Goal: Task Accomplishment & Management: Use online tool/utility

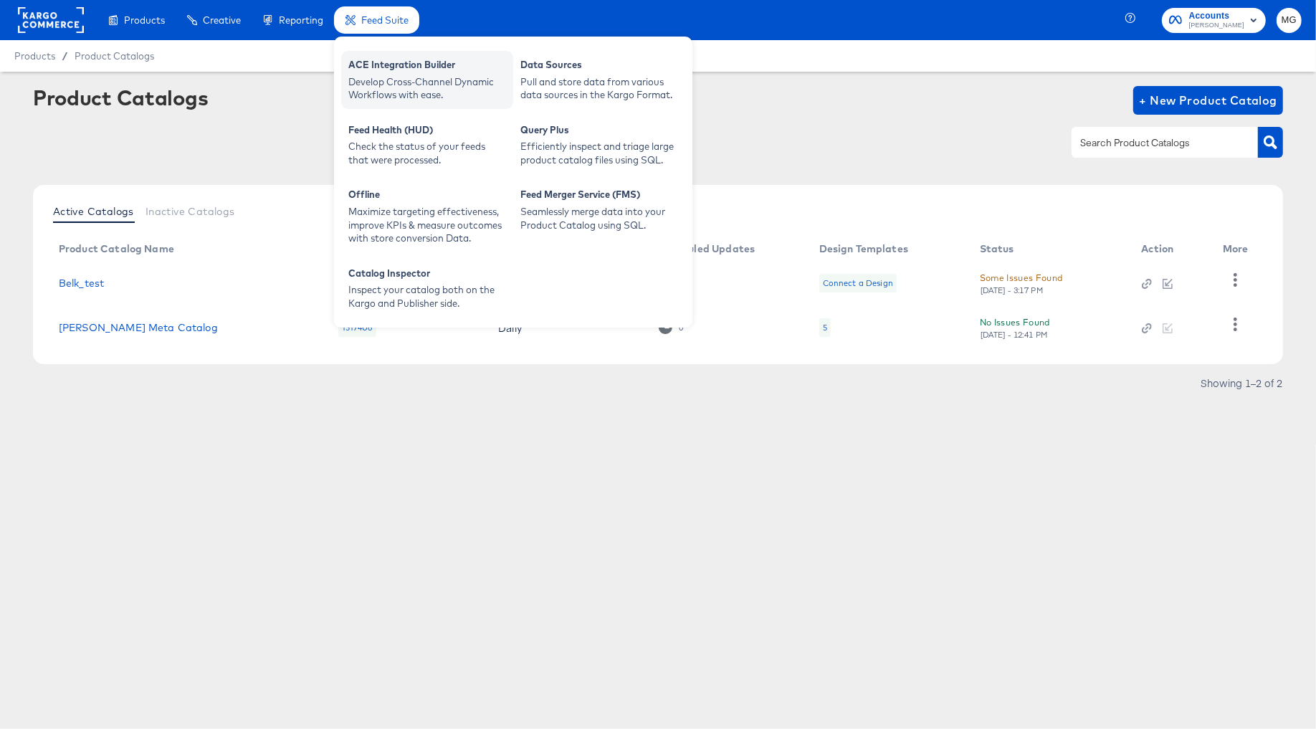
click at [389, 68] on div "ACE Integration Builder" at bounding box center [427, 66] width 158 height 17
click at [375, 81] on div "Develop Cross-Channel Dynamic Workflows with ease." at bounding box center [427, 88] width 158 height 27
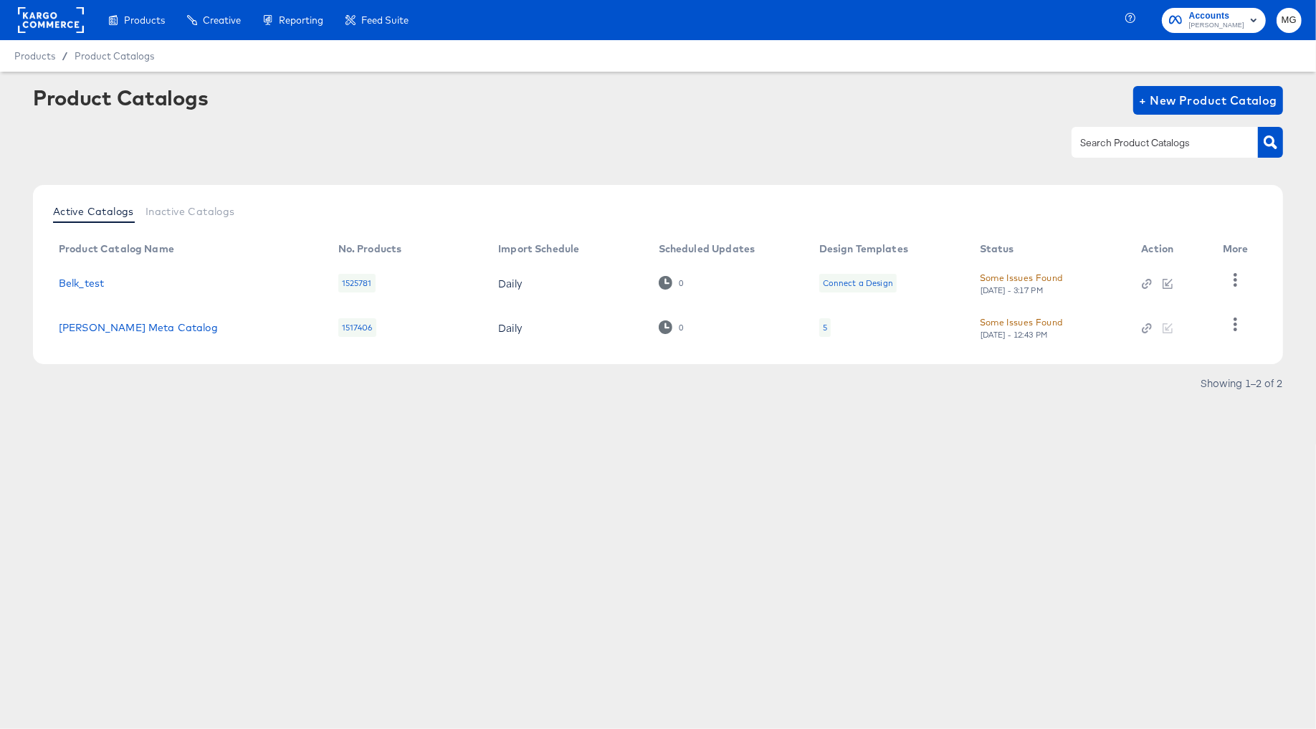
click at [72, 23] on rect at bounding box center [51, 20] width 66 height 26
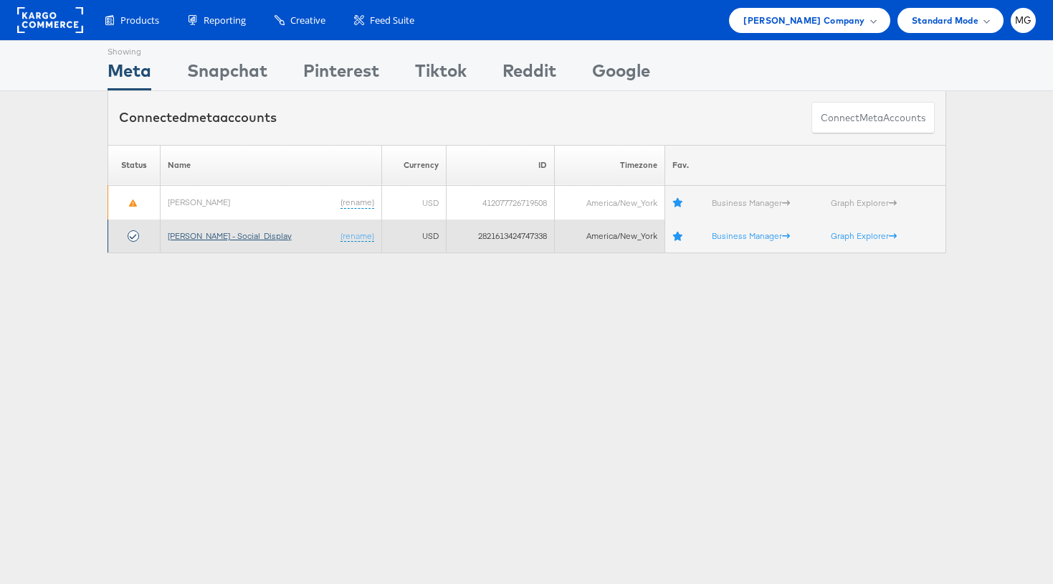
click at [197, 239] on link "Belk - Social_Display" at bounding box center [230, 235] width 124 height 11
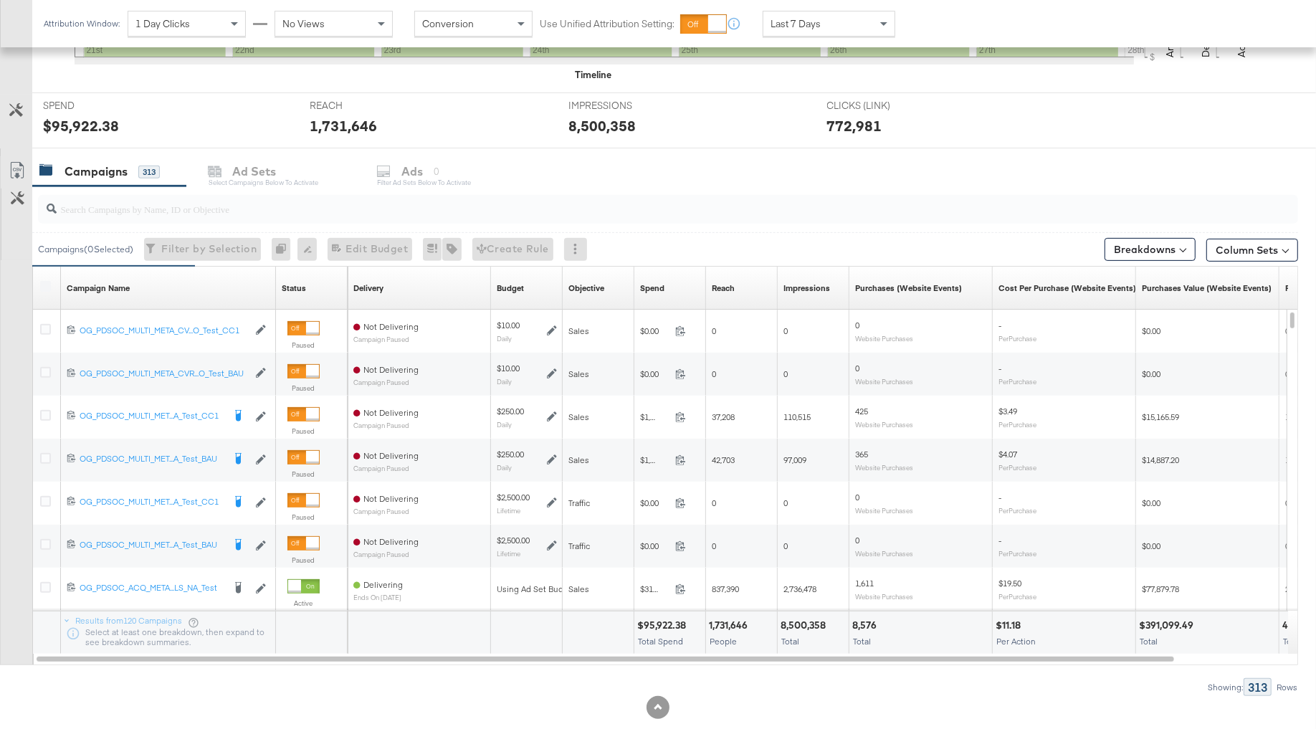
scroll to position [493, 0]
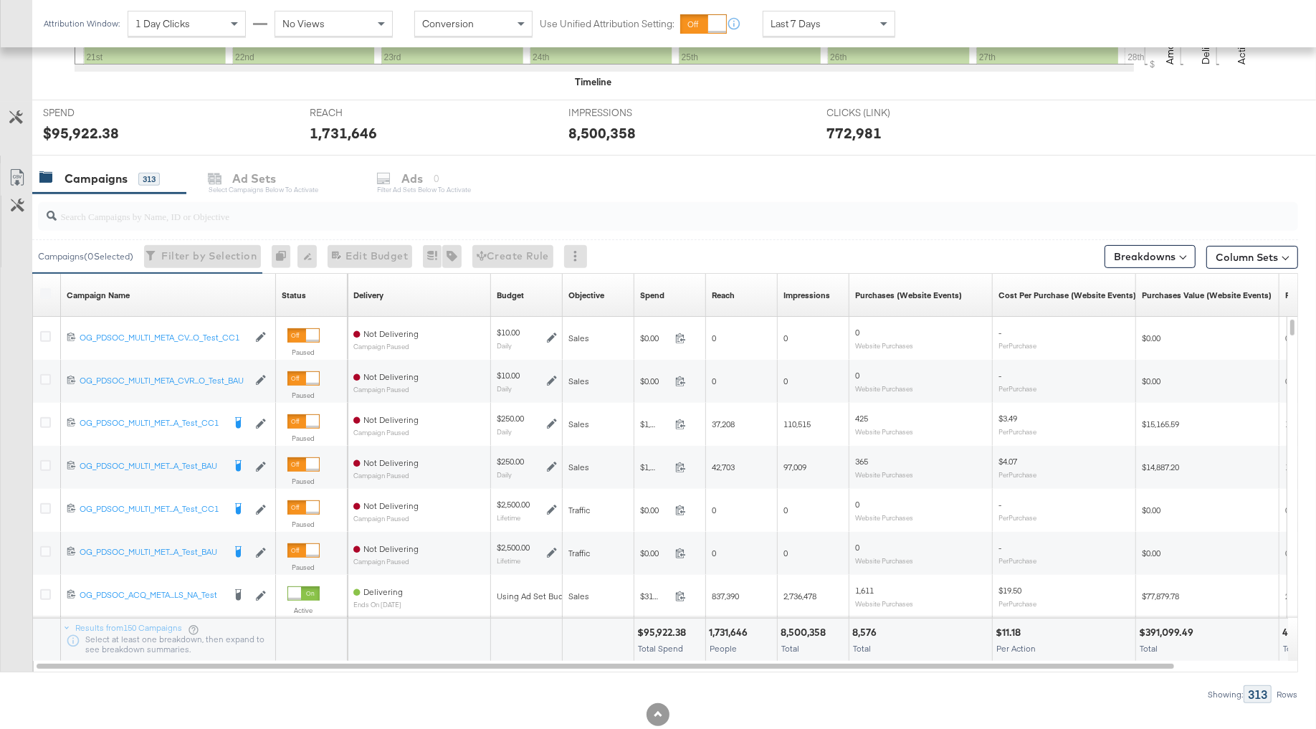
click at [48, 290] on label at bounding box center [45, 293] width 11 height 11
click at [104, 214] on input "search" at bounding box center [620, 210] width 1126 height 28
click at [10, 292] on div "Customize KPIs Export as CSV" at bounding box center [16, 417] width 32 height 509
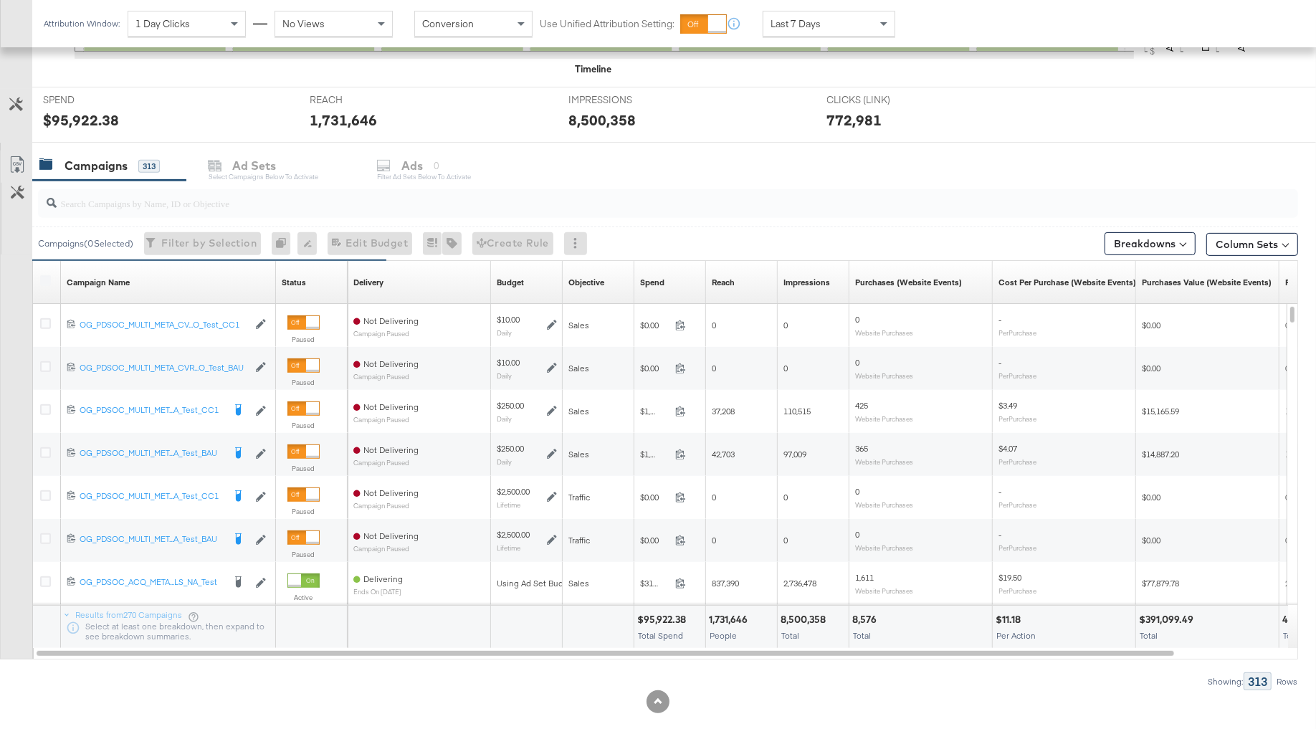
scroll to position [527, 0]
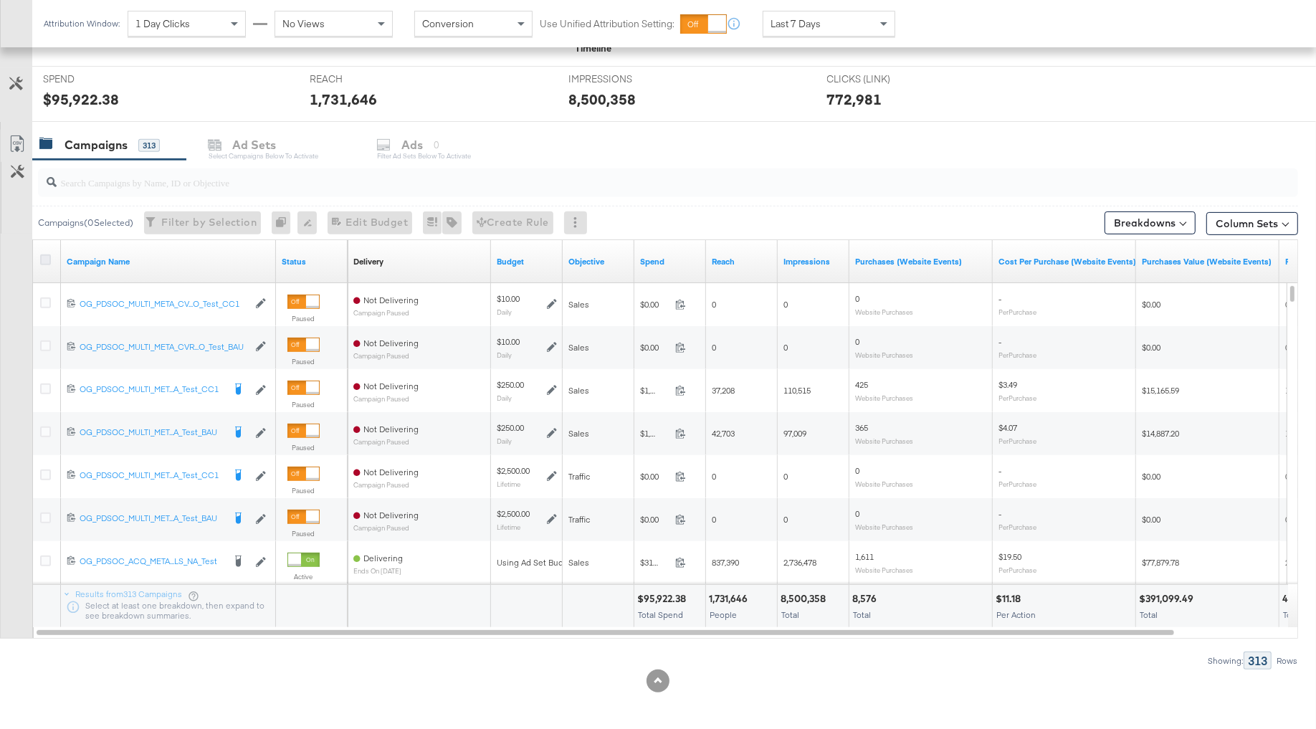
click at [46, 256] on icon at bounding box center [45, 259] width 11 height 11
click at [0, 0] on input "checkbox" at bounding box center [0, 0] width 0 height 0
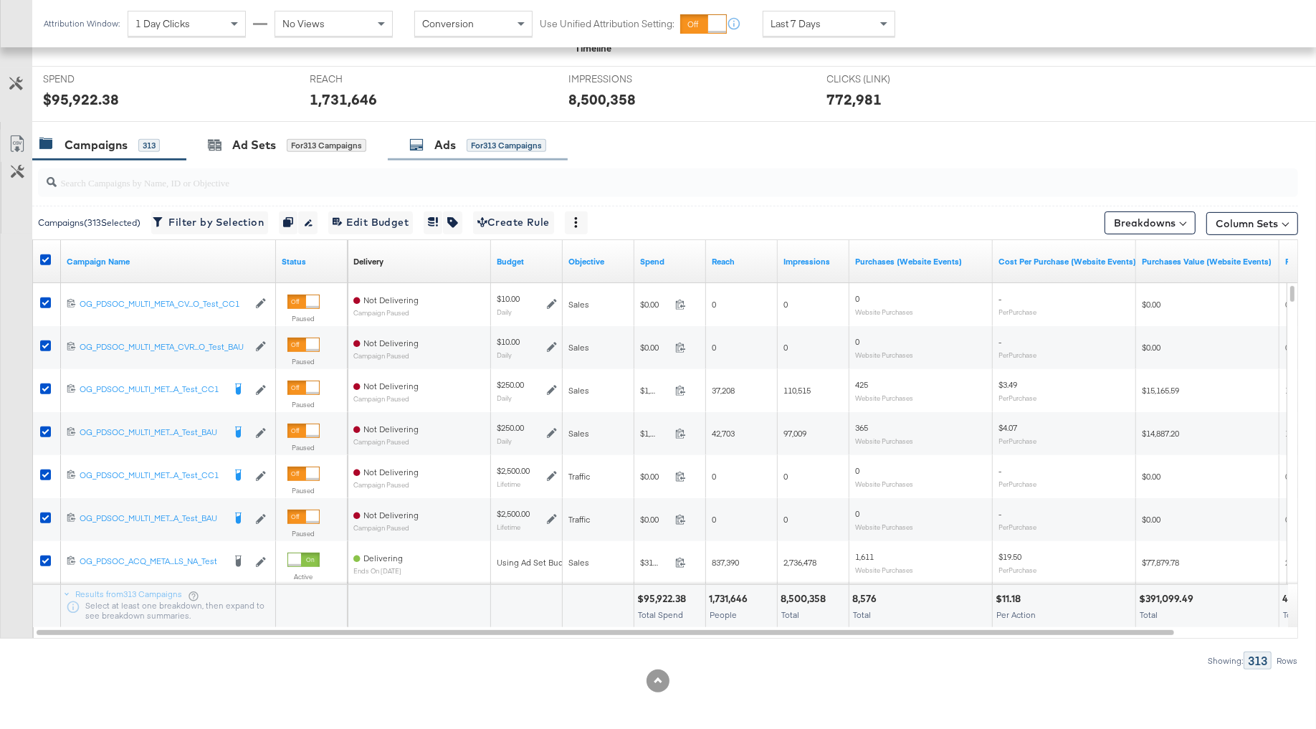
click at [444, 130] on div "Ads for 313 Campaigns" at bounding box center [478, 145] width 180 height 31
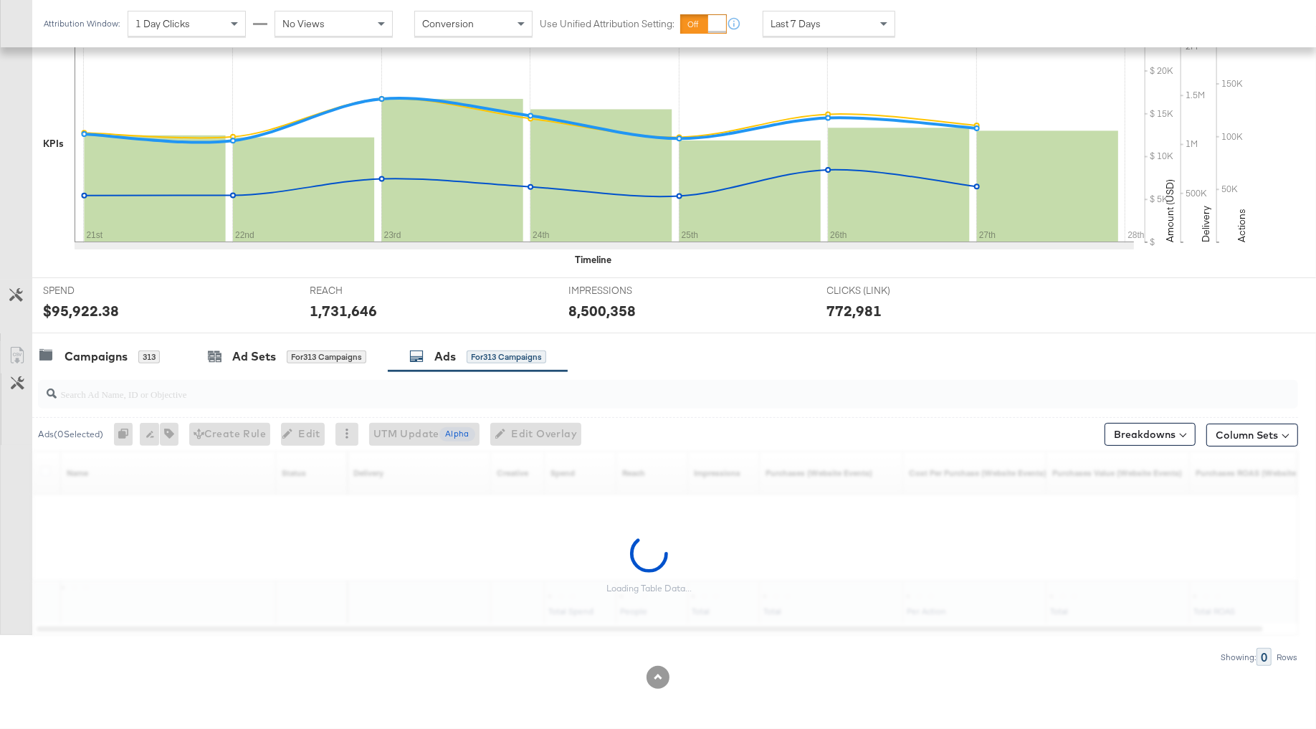
scroll to position [312, 0]
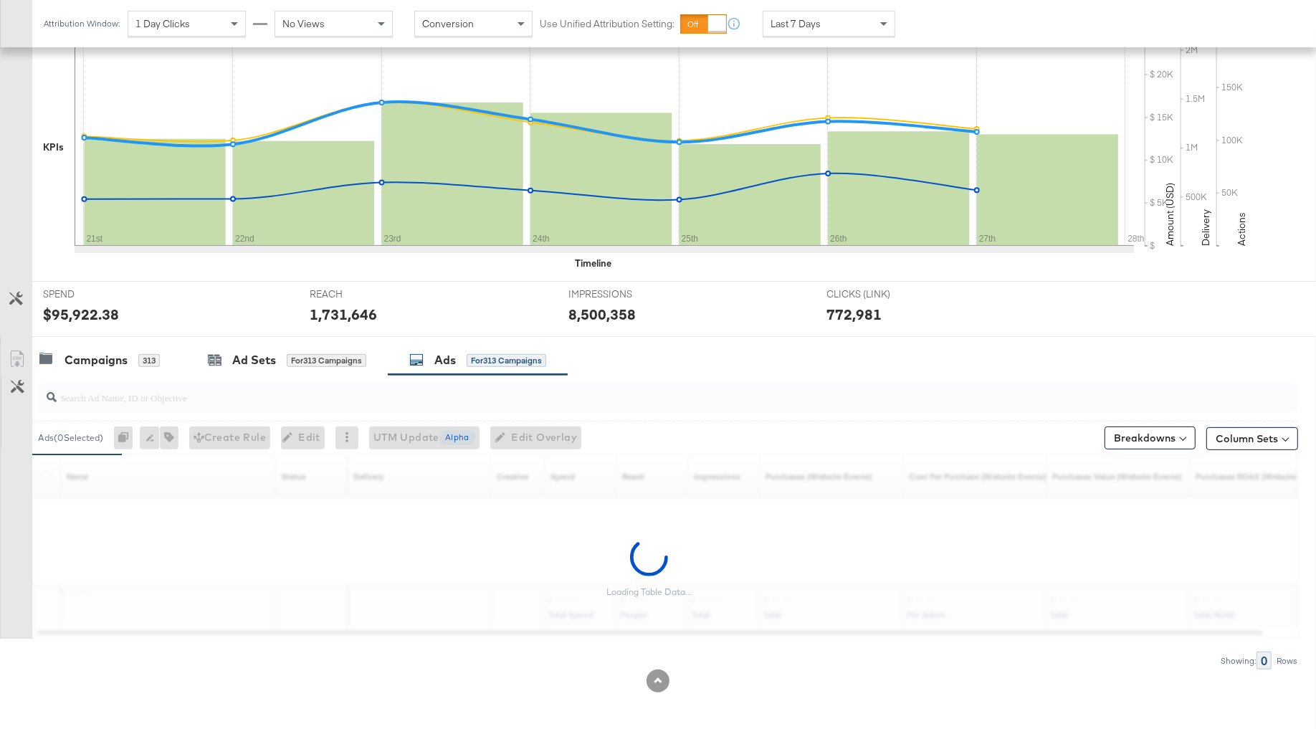
click at [271, 392] on input "search" at bounding box center [620, 392] width 1126 height 28
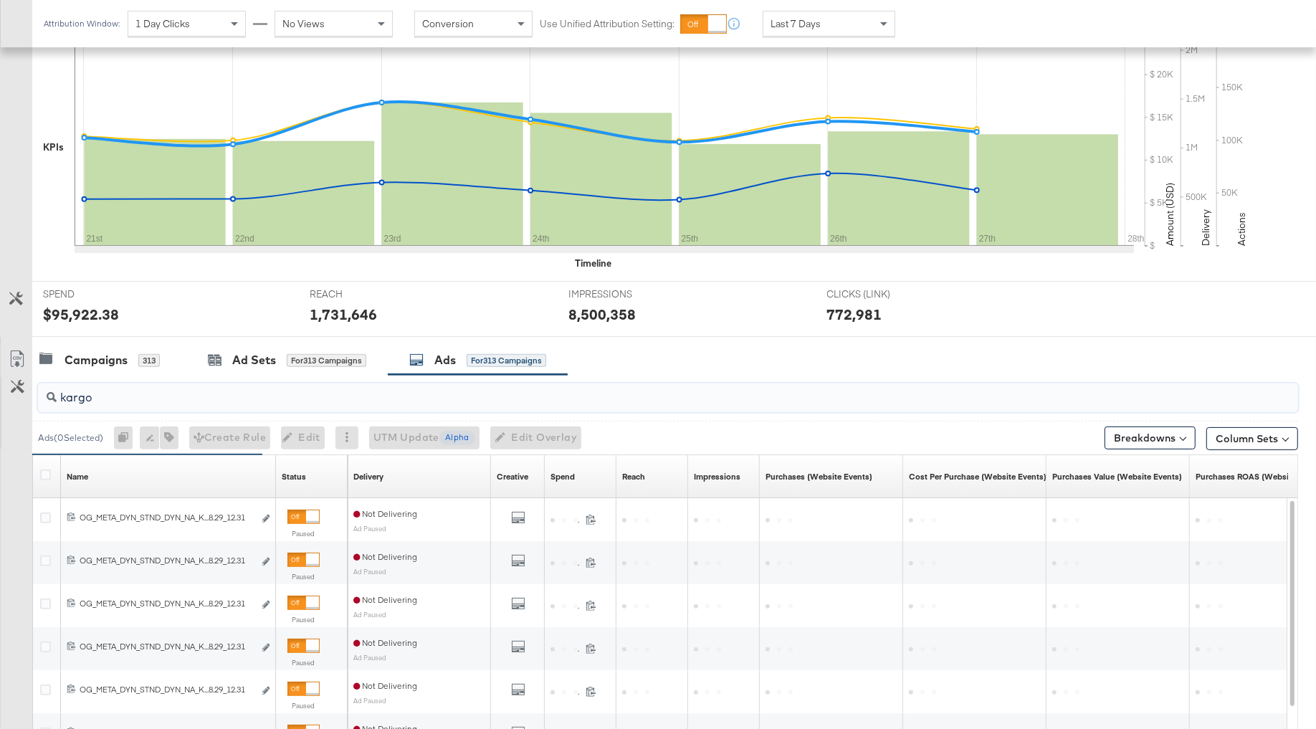
scroll to position [362, 0]
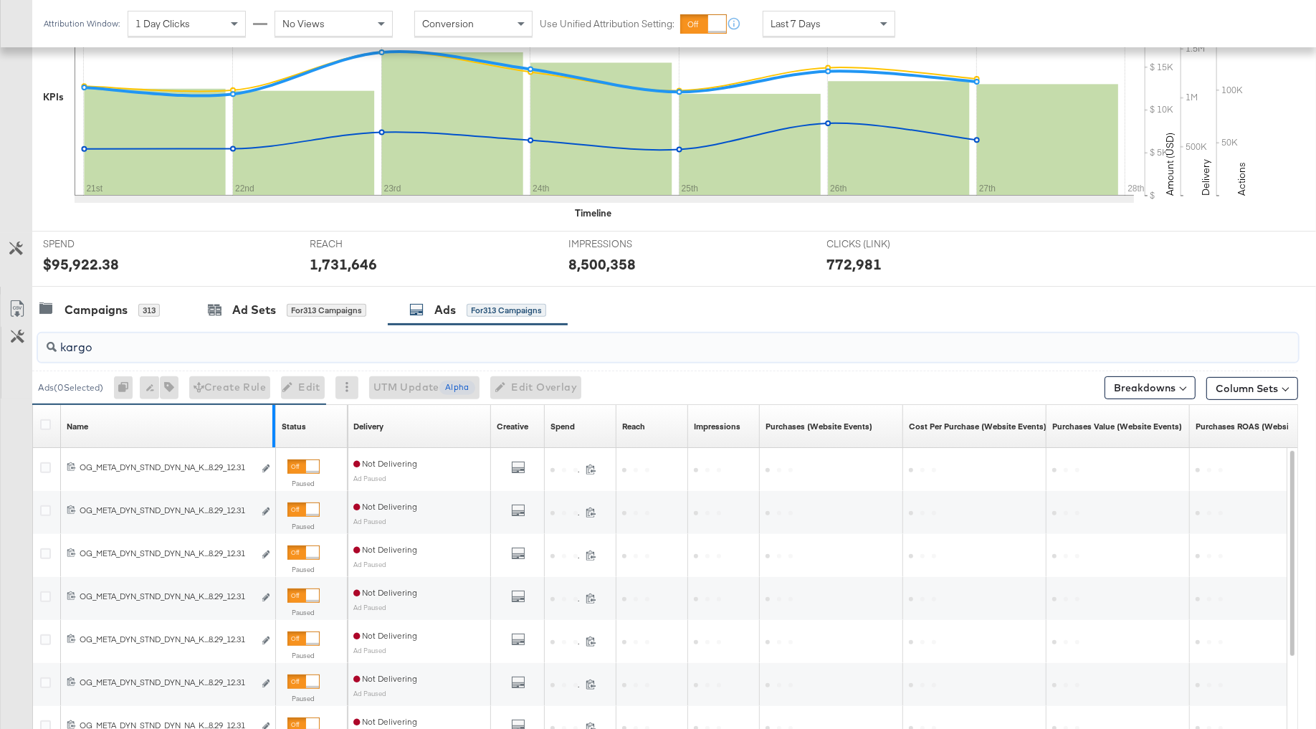
type input "kargo"
drag, startPoint x: 271, startPoint y: 406, endPoint x: 644, endPoint y: 397, distance: 372.9
click at [644, 399] on div "kargo Ads ( 0 Selected) 0 Rename 0 ads Tags for 0 campaigns Create Rule Edit 0 …" at bounding box center [649, 580] width 1298 height 510
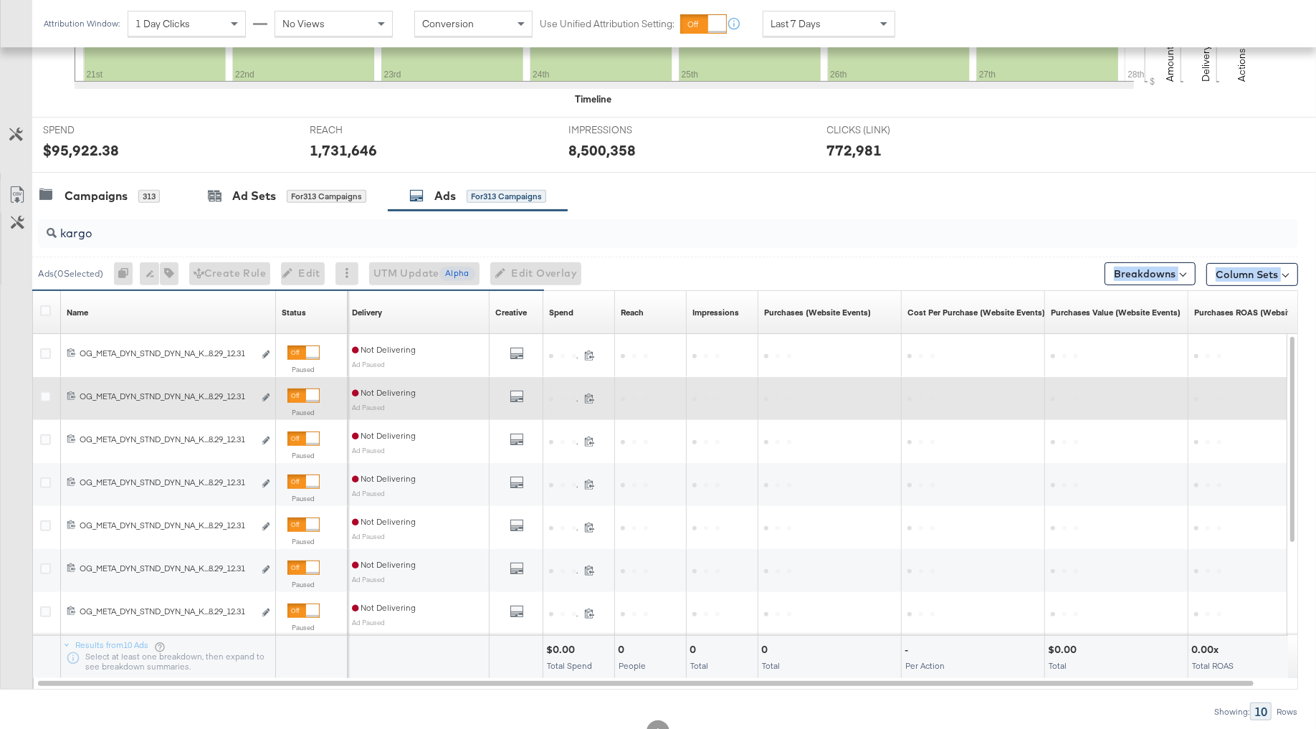
scroll to position [470, 0]
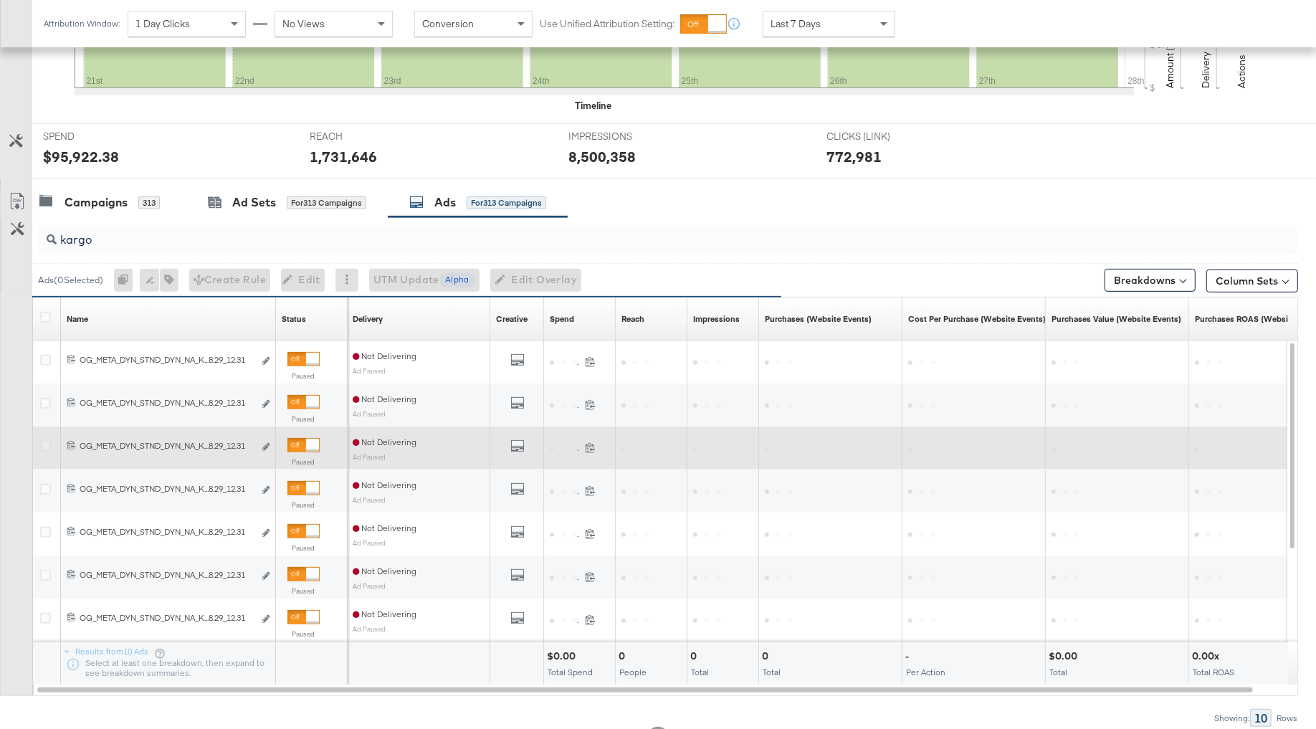
click at [40, 444] on icon at bounding box center [45, 446] width 11 height 11
click at [0, 0] on input "checkbox" at bounding box center [0, 0] width 0 height 0
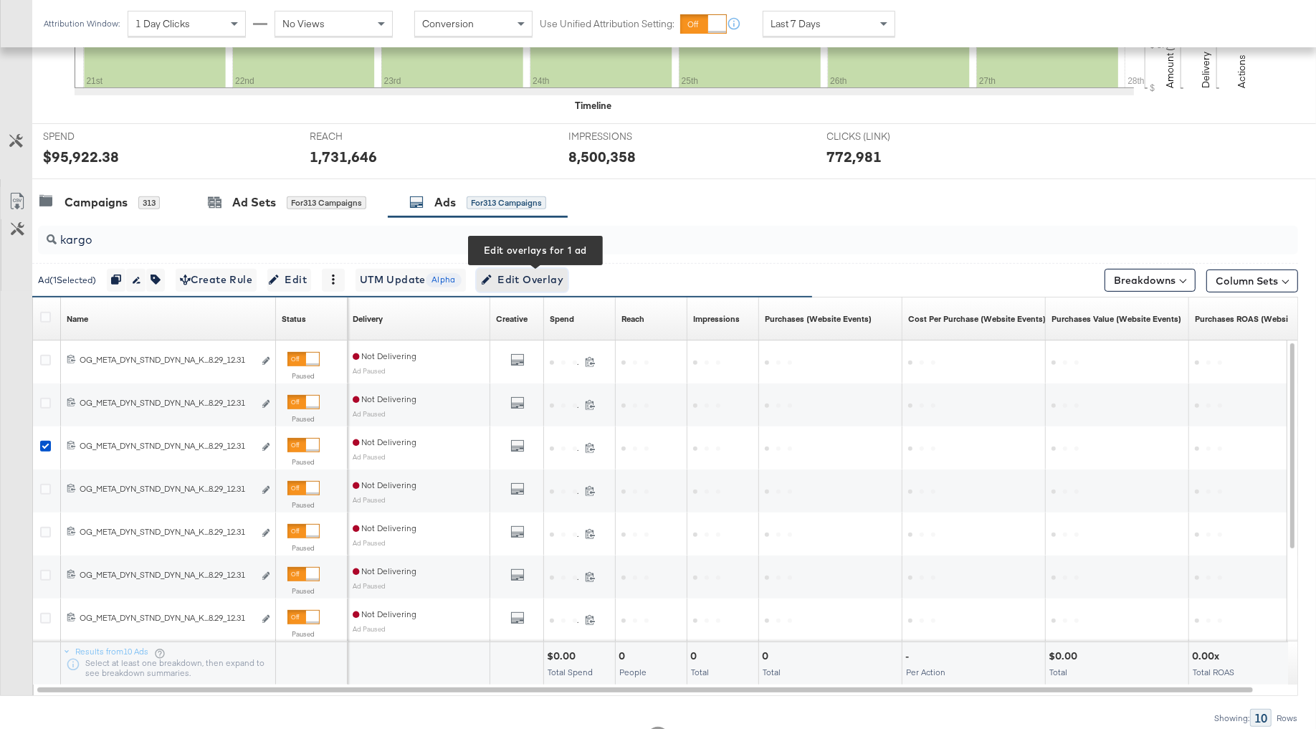
click at [549, 278] on span "Edit Overlay Edit overlays for 1 ad" at bounding box center [522, 280] width 82 height 18
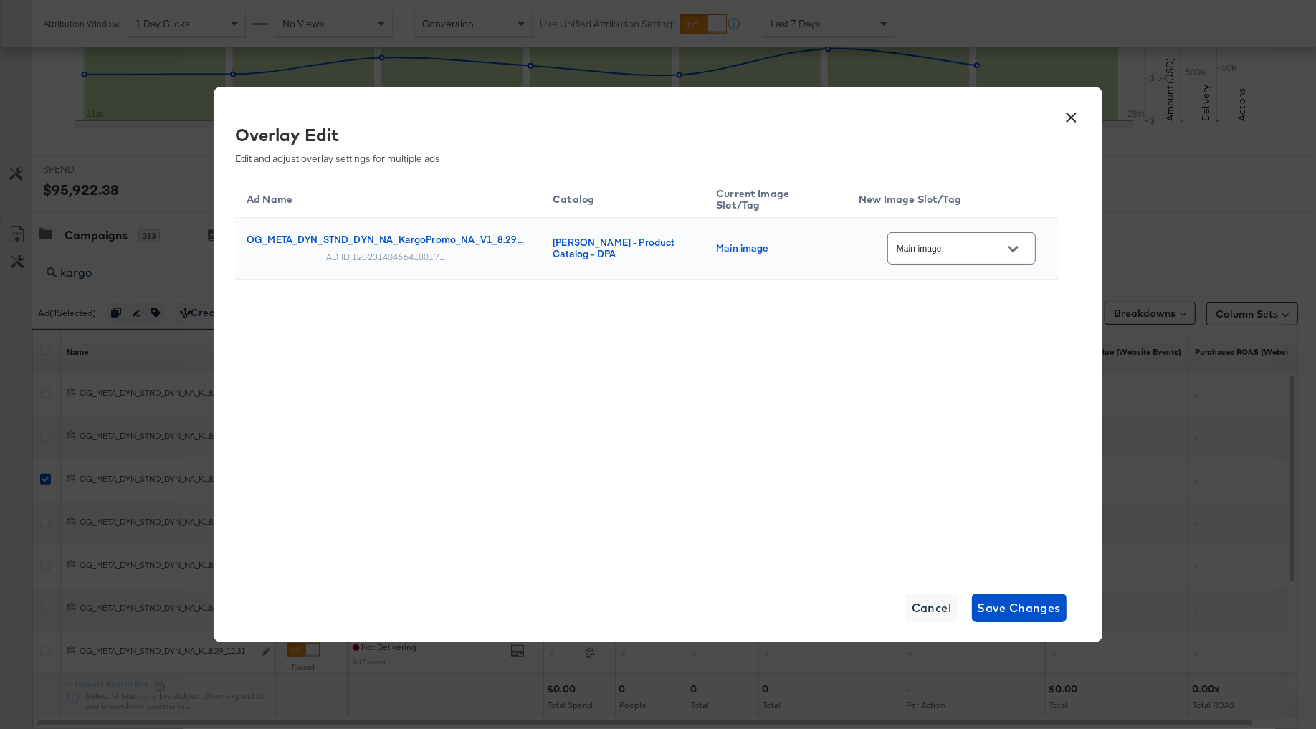
scroll to position [434, 0]
click at [989, 252] on input "Main image" at bounding box center [950, 249] width 113 height 16
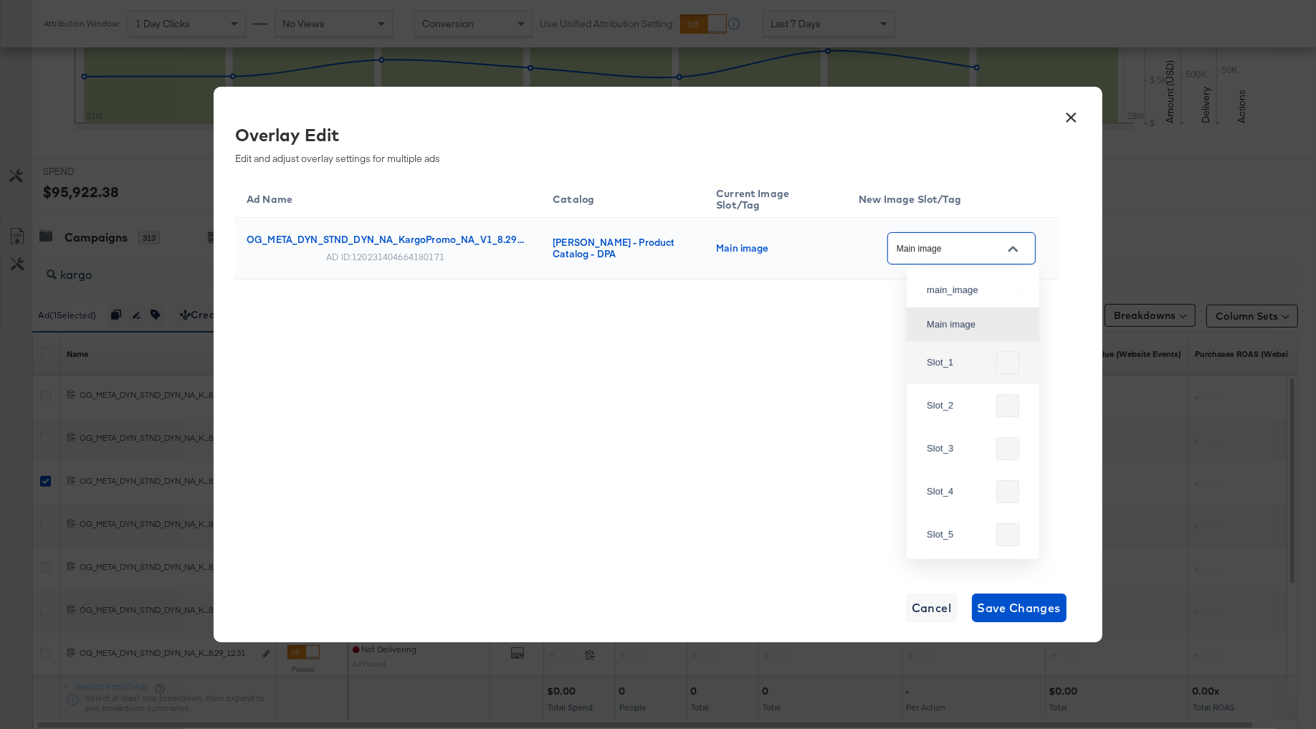
click at [998, 374] on div at bounding box center [1007, 362] width 23 height 23
type input "Slot_1"
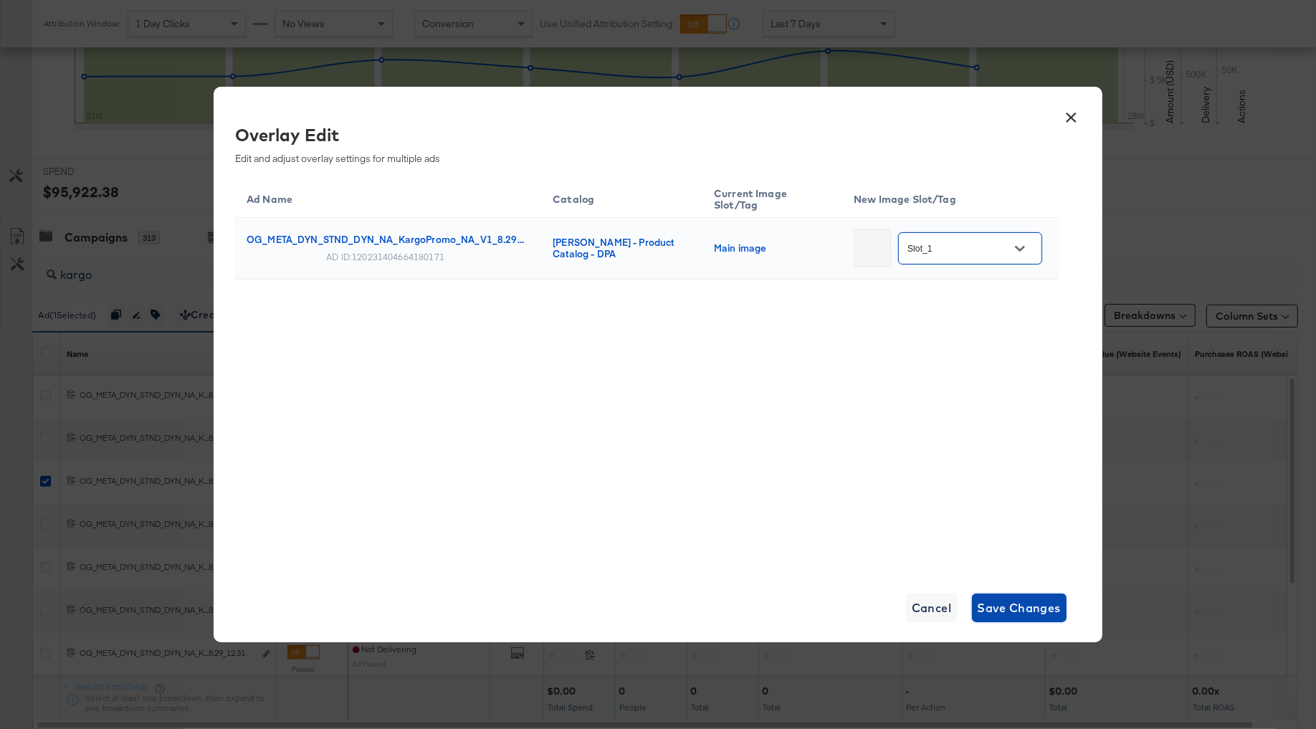
click at [1001, 611] on span "Save Changes" at bounding box center [1020, 608] width 84 height 20
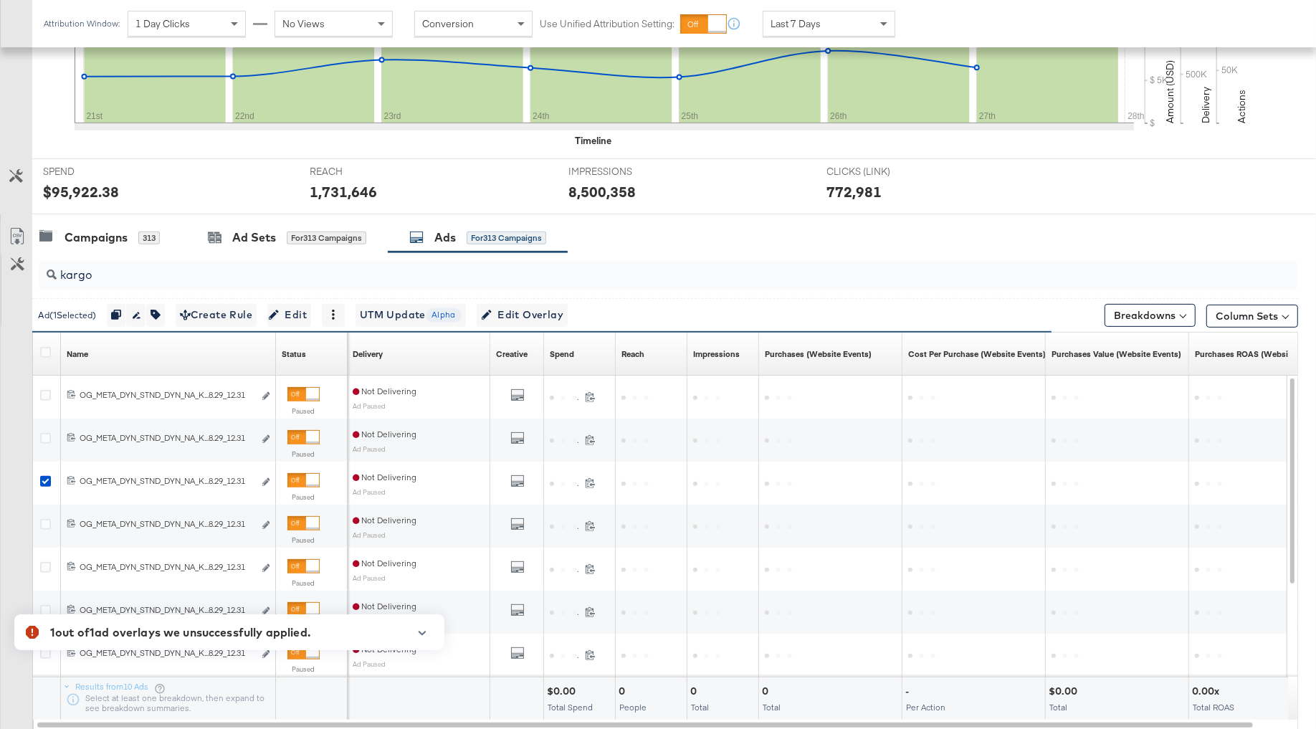
click at [30, 634] on icon at bounding box center [32, 632] width 13 height 13
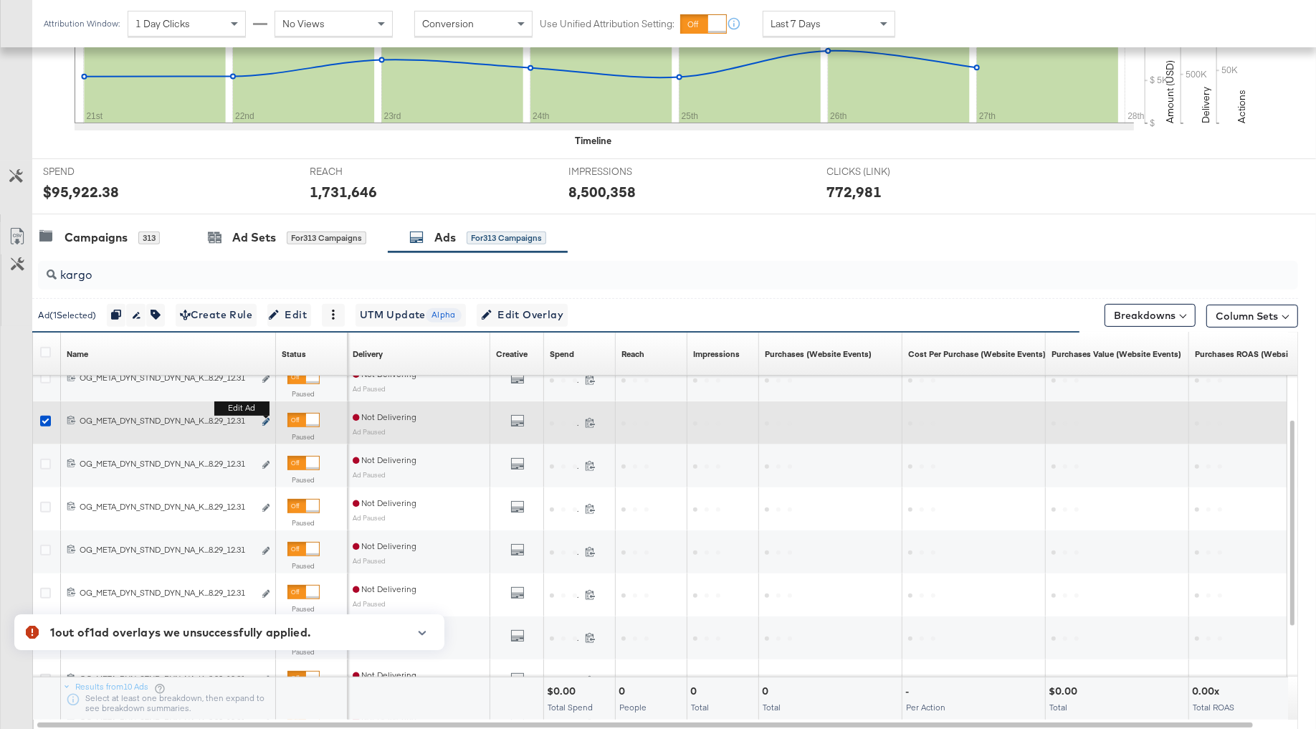
click at [268, 418] on icon "link" at bounding box center [265, 422] width 7 height 8
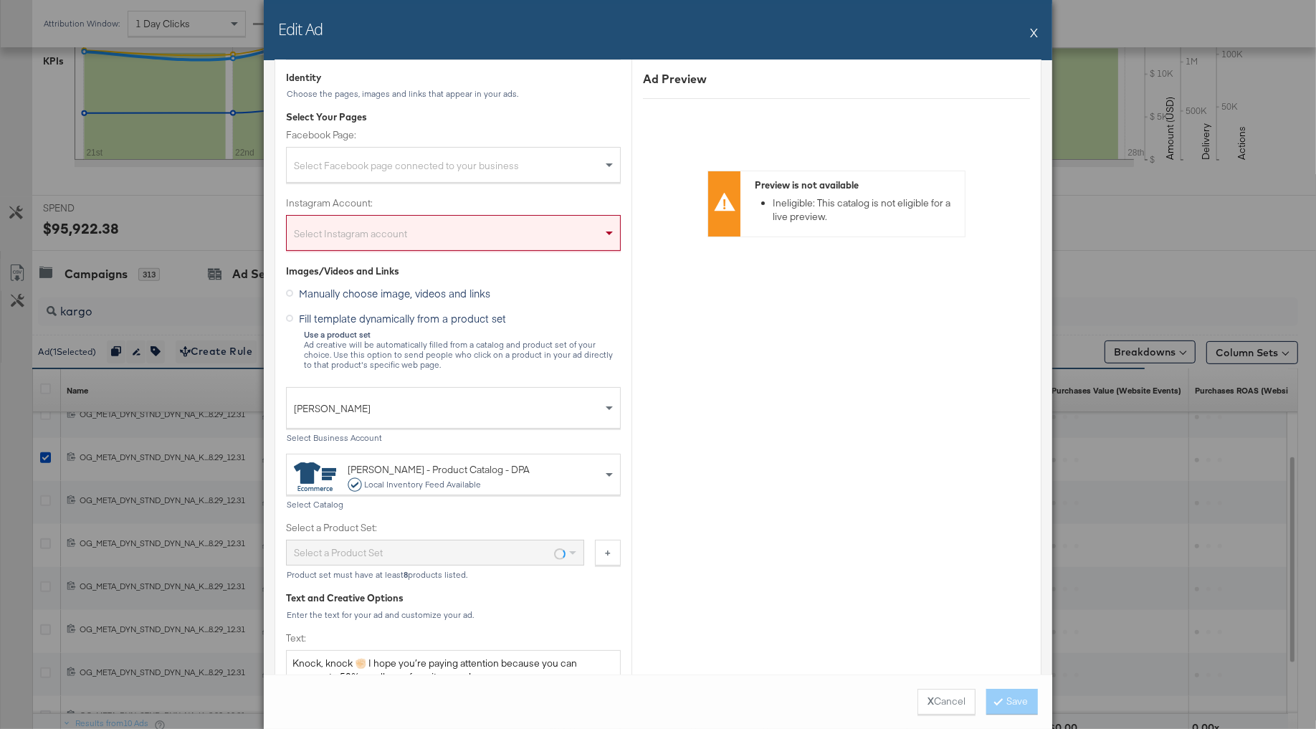
scroll to position [172, 0]
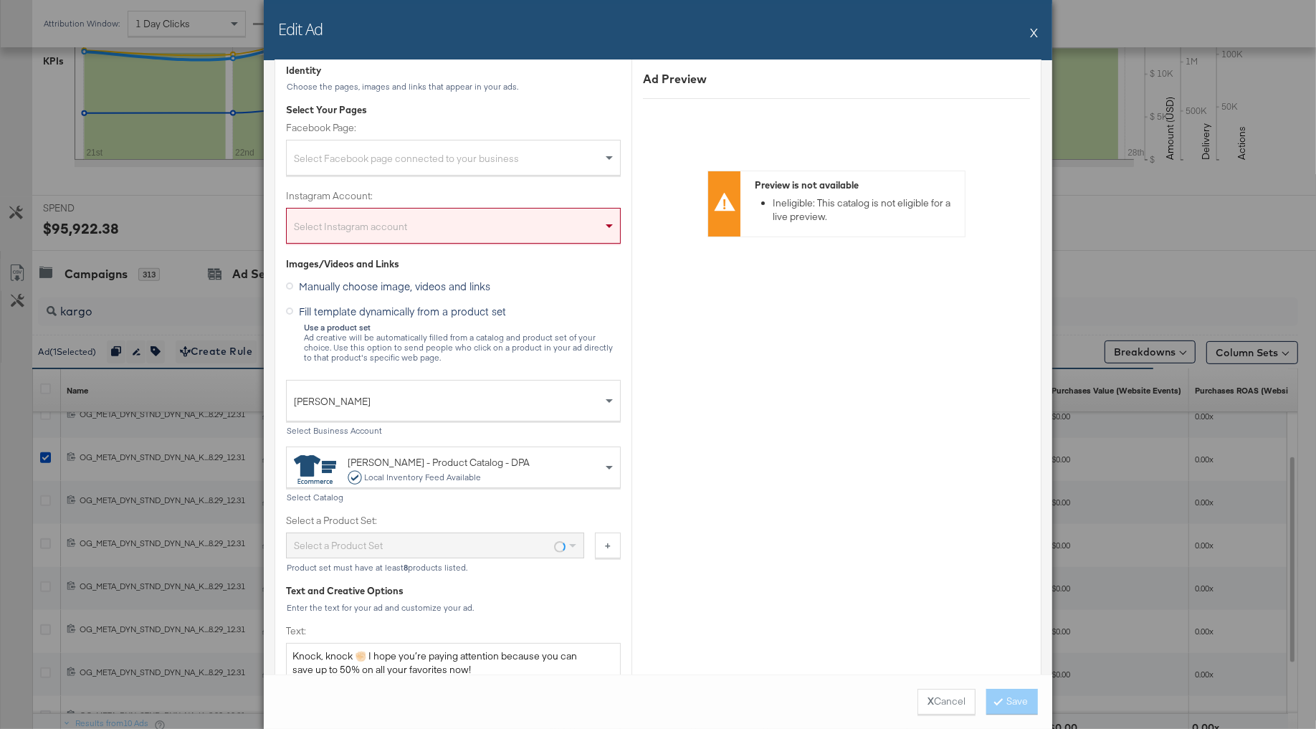
click at [1034, 31] on button "X" at bounding box center [1034, 32] width 8 height 29
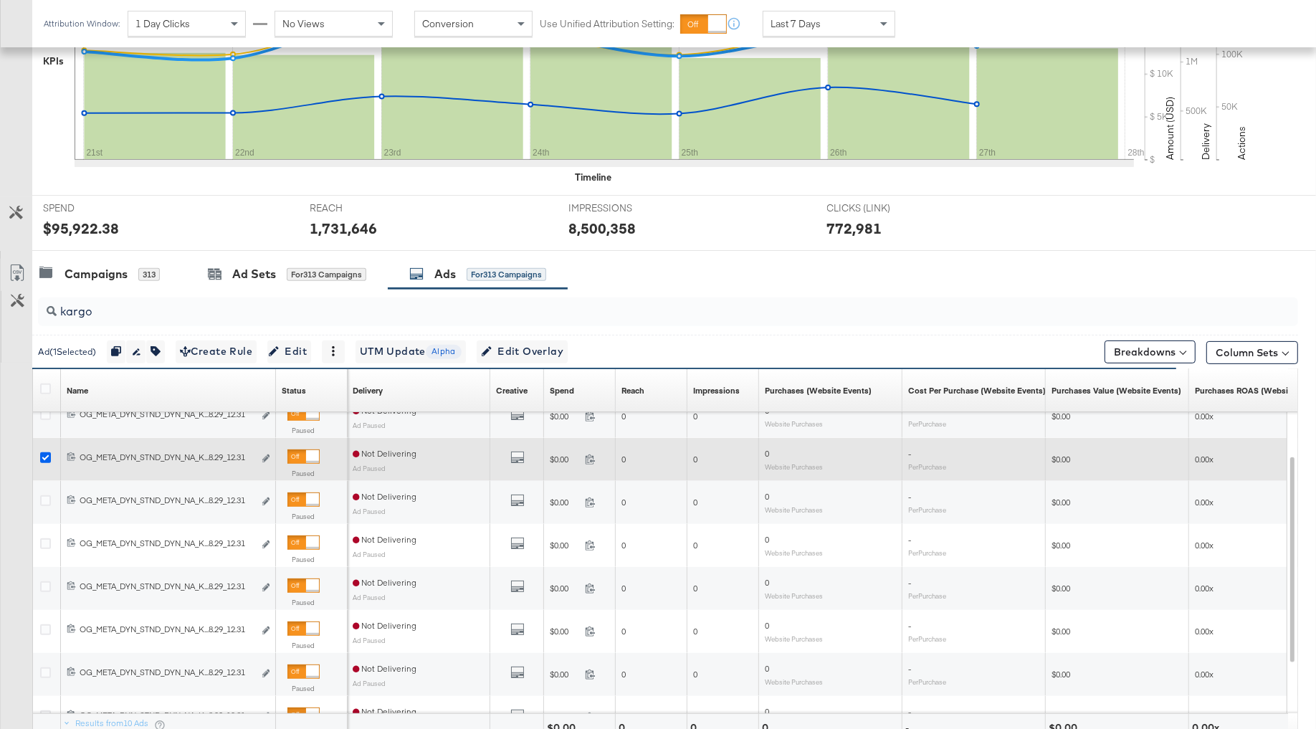
click at [43, 452] on icon at bounding box center [45, 457] width 11 height 11
click at [0, 0] on input "checkbox" at bounding box center [0, 0] width 0 height 0
click at [42, 452] on icon at bounding box center [45, 457] width 11 height 11
click at [0, 0] on input "checkbox" at bounding box center [0, 0] width 0 height 0
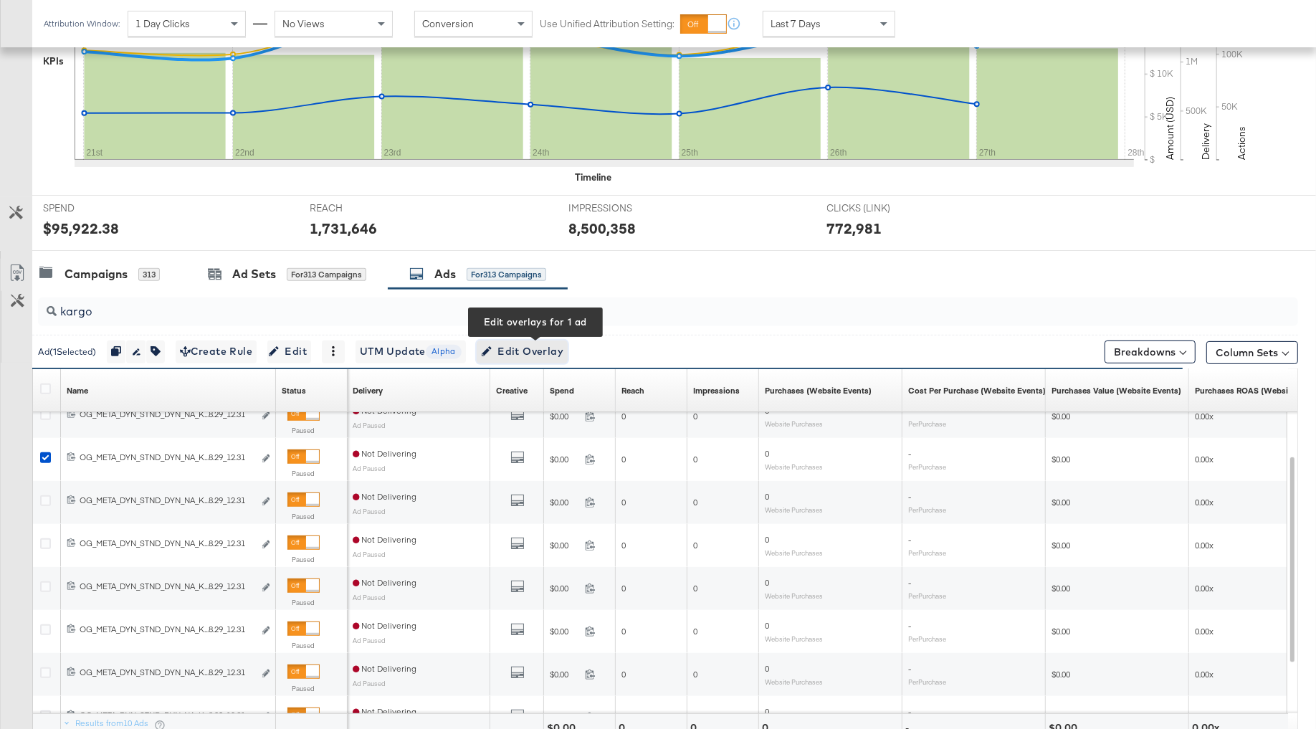
click at [563, 352] on span "Edit Overlay Edit overlays for 1 ad" at bounding box center [522, 352] width 82 height 18
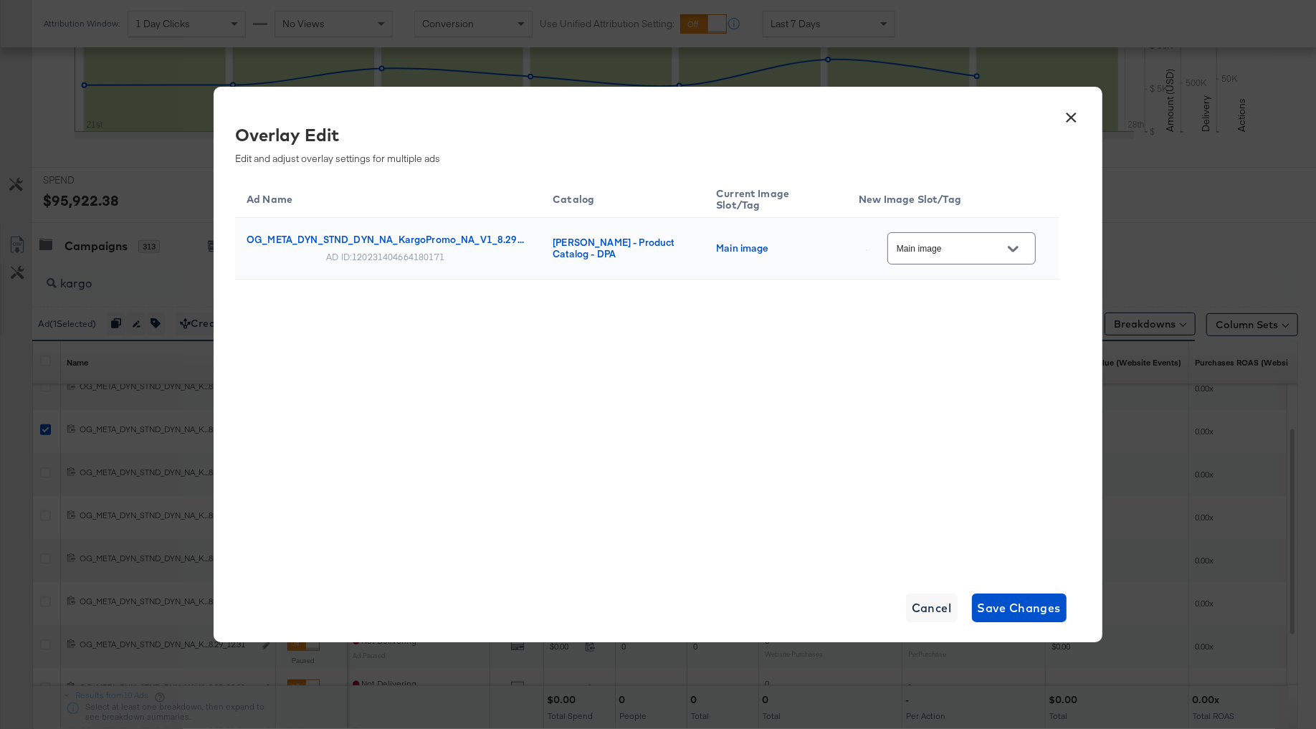
scroll to position [429, 0]
click at [974, 239] on div "Main image" at bounding box center [961, 248] width 148 height 32
click at [983, 249] on input "Main image" at bounding box center [950, 249] width 113 height 16
click at [1078, 127] on button "×" at bounding box center [1072, 114] width 26 height 26
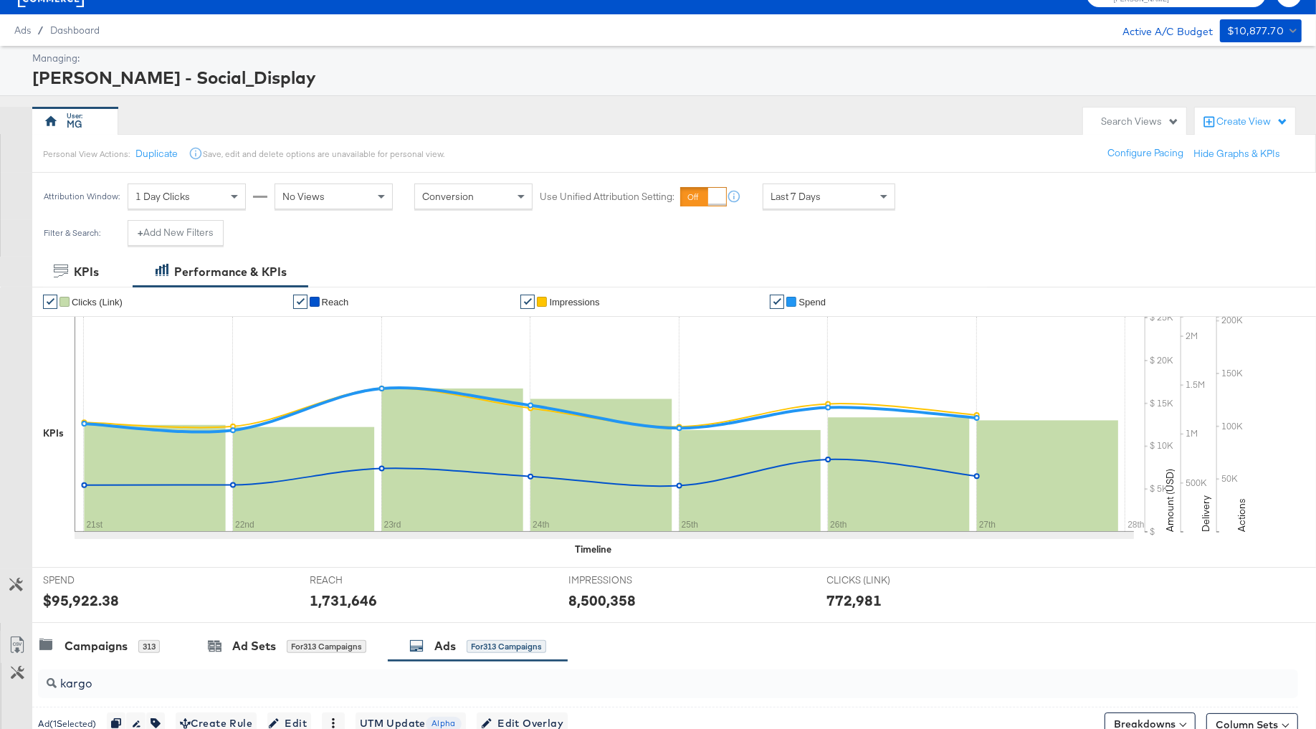
scroll to position [0, 0]
